Goal: Find specific page/section: Find specific page/section

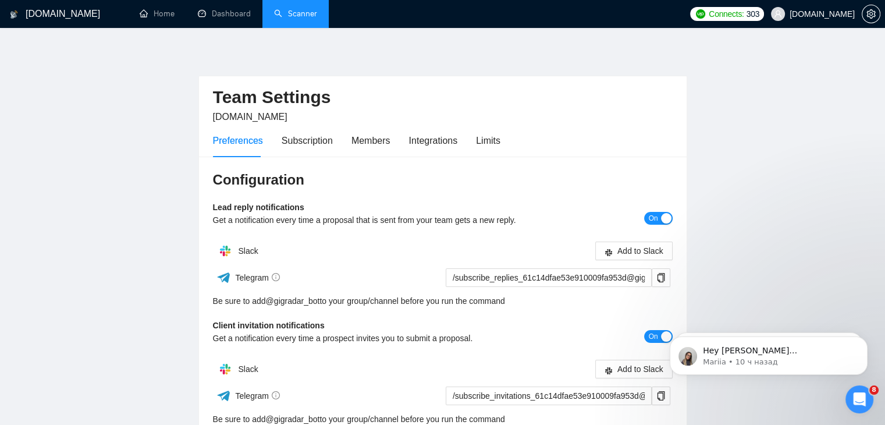
click at [309, 19] on link "Scanner" at bounding box center [295, 14] width 43 height 10
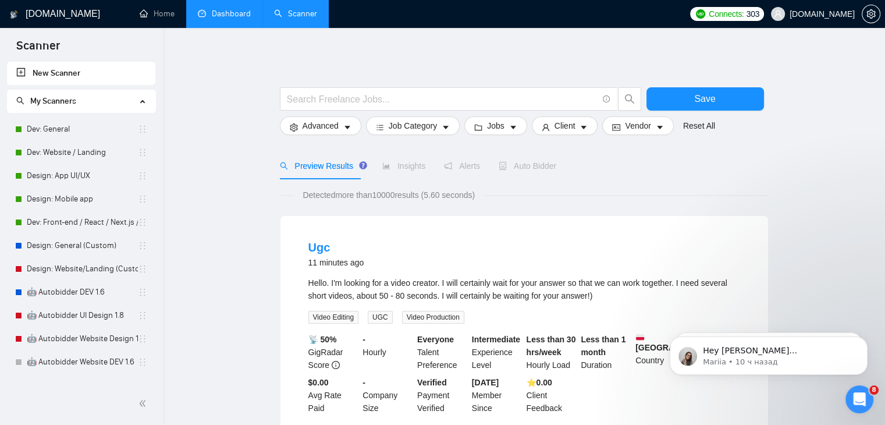
click at [225, 11] on link "Dashboard" at bounding box center [224, 14] width 53 height 10
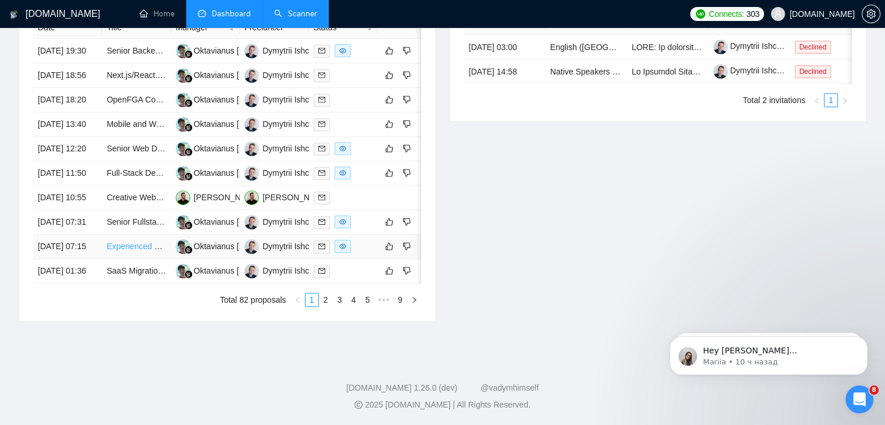
scroll to position [567, 0]
click at [142, 251] on link "Experienced UI/UX Designer to Extend Existing Website Design in [GEOGRAPHIC_DAT…" at bounding box center [269, 245] width 326 height 9
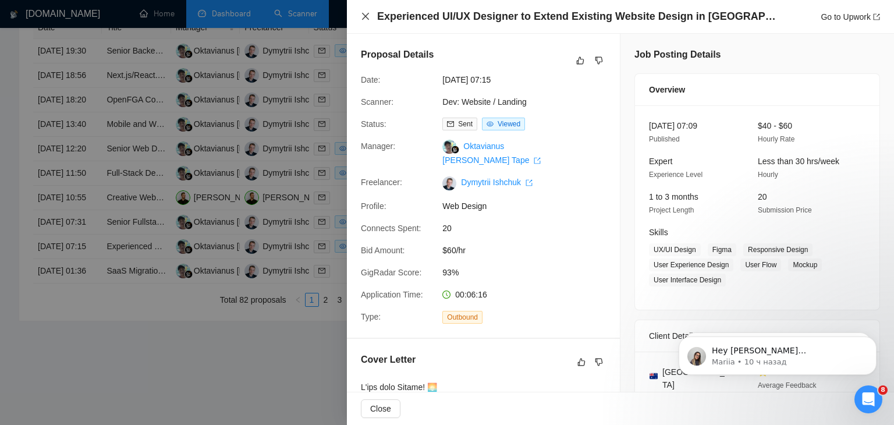
click at [364, 17] on icon "close" at bounding box center [365, 16] width 7 height 7
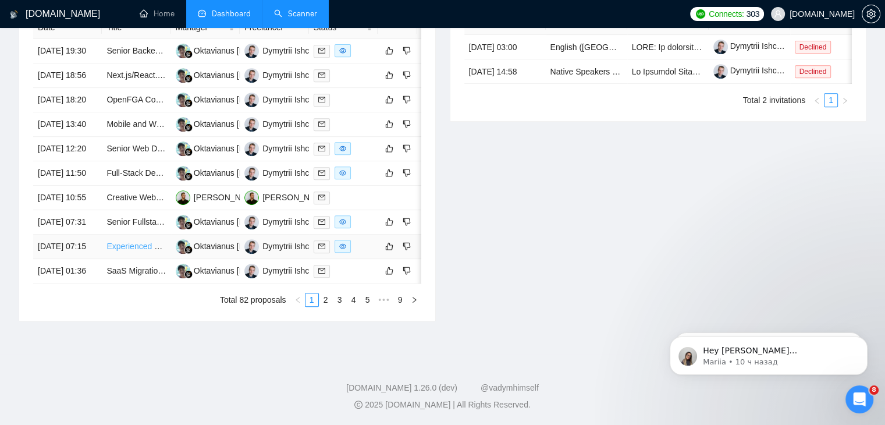
click at [137, 251] on link "Experienced UI/UX Designer to Extend Existing Website Design in [GEOGRAPHIC_DAT…" at bounding box center [269, 245] width 326 height 9
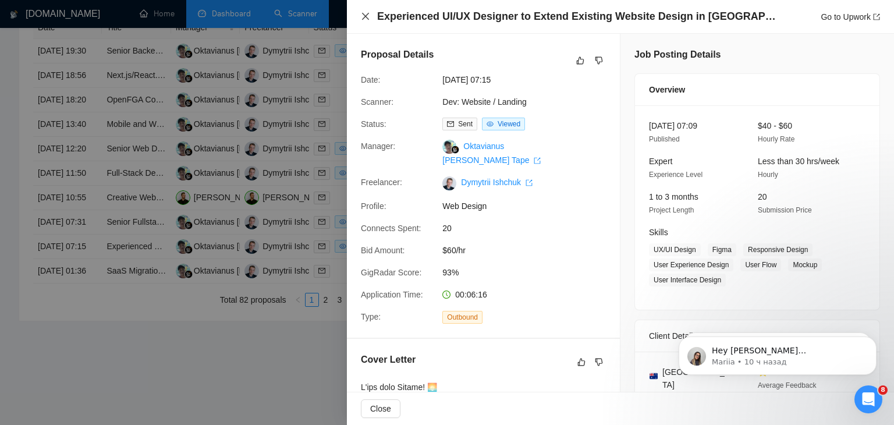
click at [364, 15] on icon "close" at bounding box center [365, 16] width 9 height 9
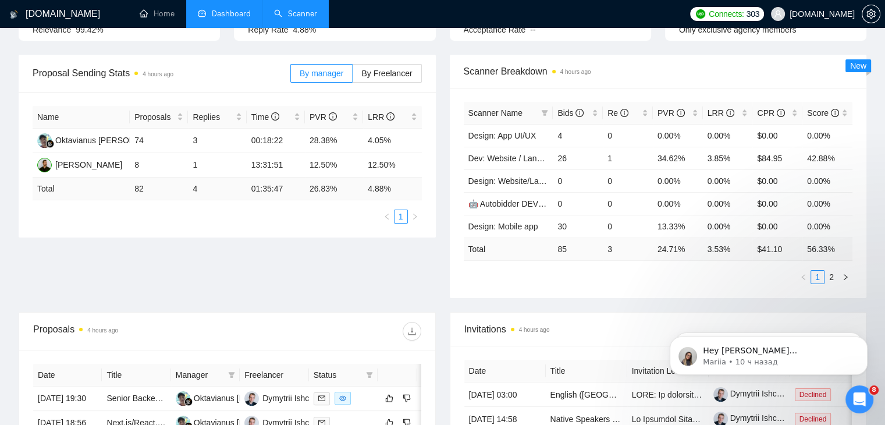
scroll to position [0, 0]
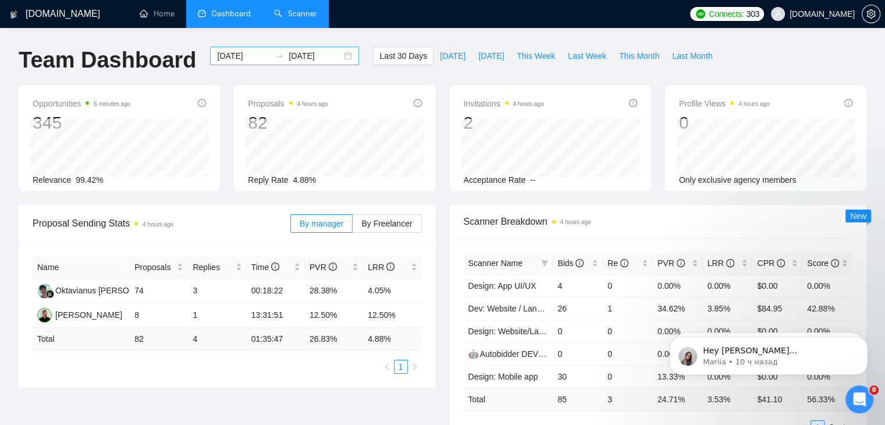
click at [341, 56] on div "[DATE] [DATE]" at bounding box center [284, 56] width 149 height 19
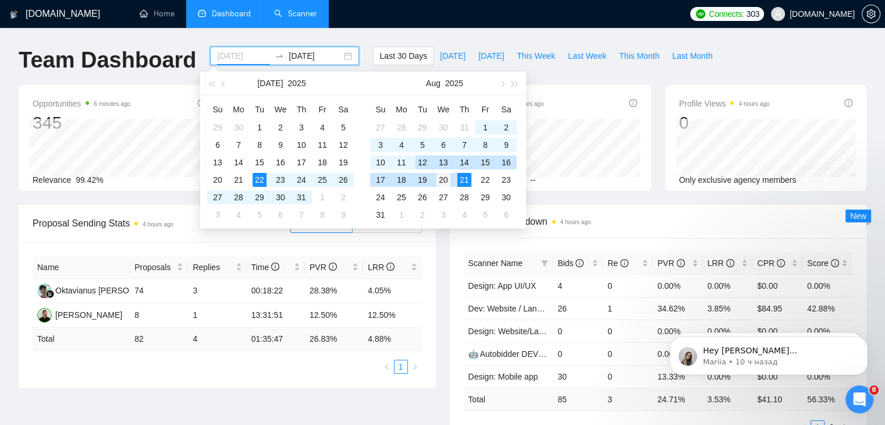
type input "[DATE]"
click at [445, 180] on div "20" at bounding box center [443, 180] width 14 height 14
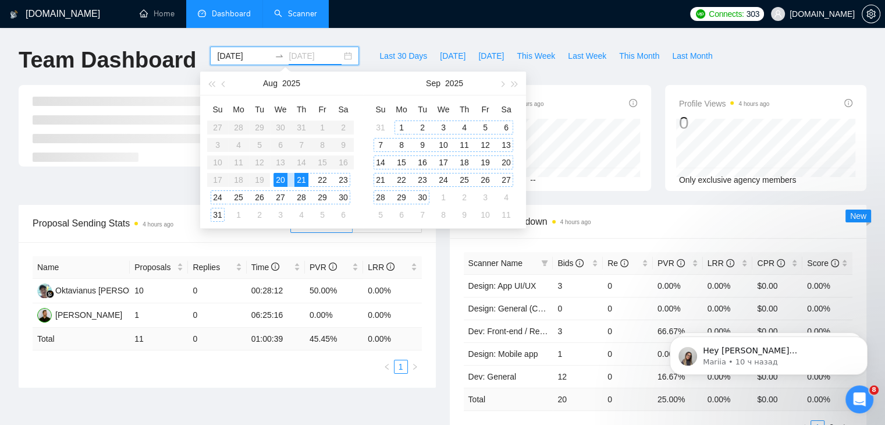
type input "[DATE]"
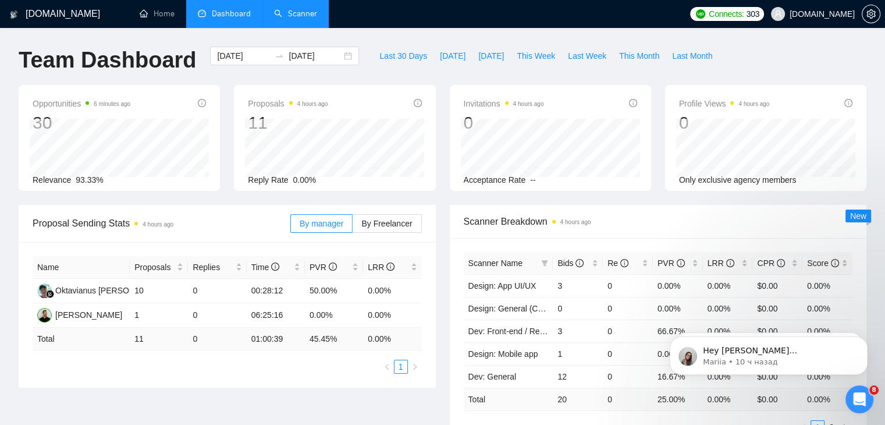
click at [446, 257] on div "Scanner Breakdown 4 hours ago Scanner Name Bids Re PVR LRR CPR Score Design: Ap…" at bounding box center [658, 326] width 431 height 243
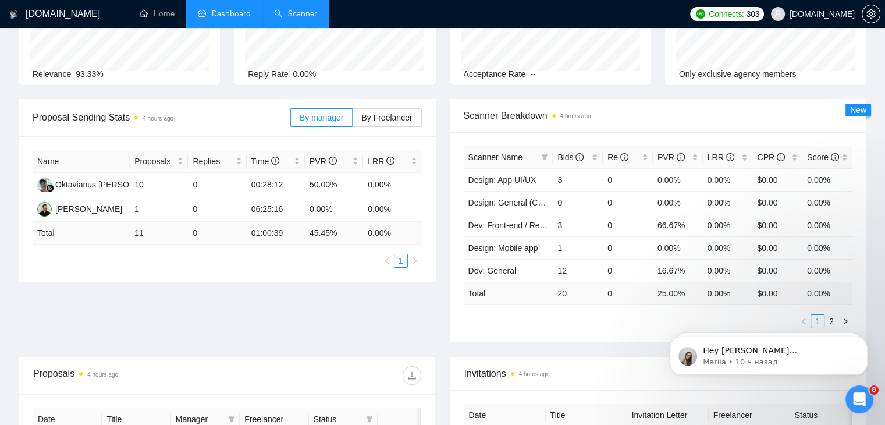
scroll to position [106, 0]
click at [827, 322] on body "Hey [PERSON_NAME][EMAIL_ADDRESS][PERSON_NAME][DOMAIN_NAME], Looks like your Upw…" at bounding box center [768, 353] width 223 height 72
